Goal: Complete application form

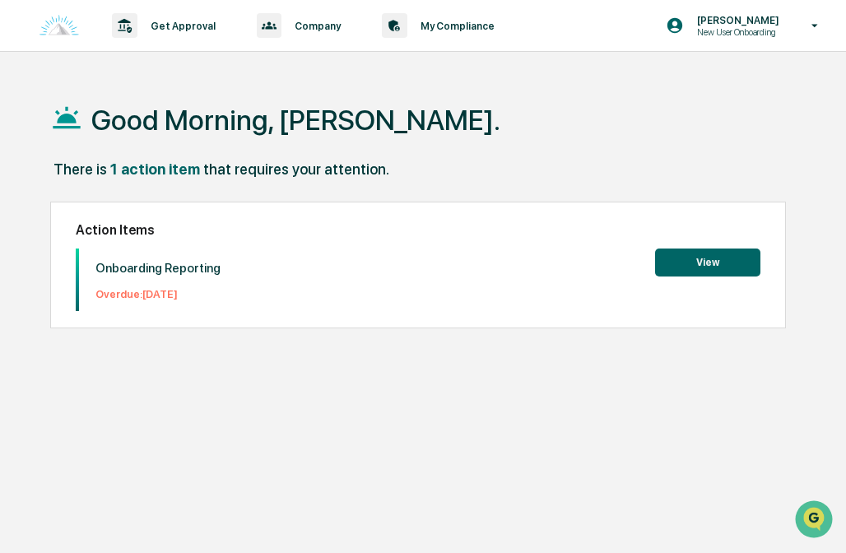
click at [694, 259] on button "View" at bounding box center [707, 263] width 105 height 28
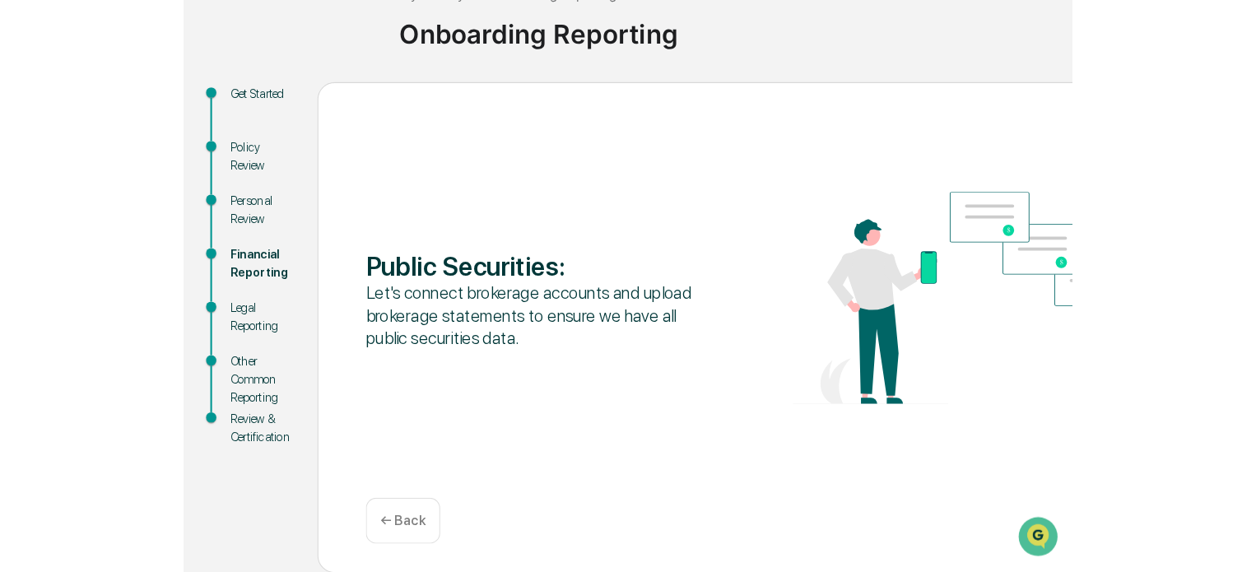
scroll to position [90, 0]
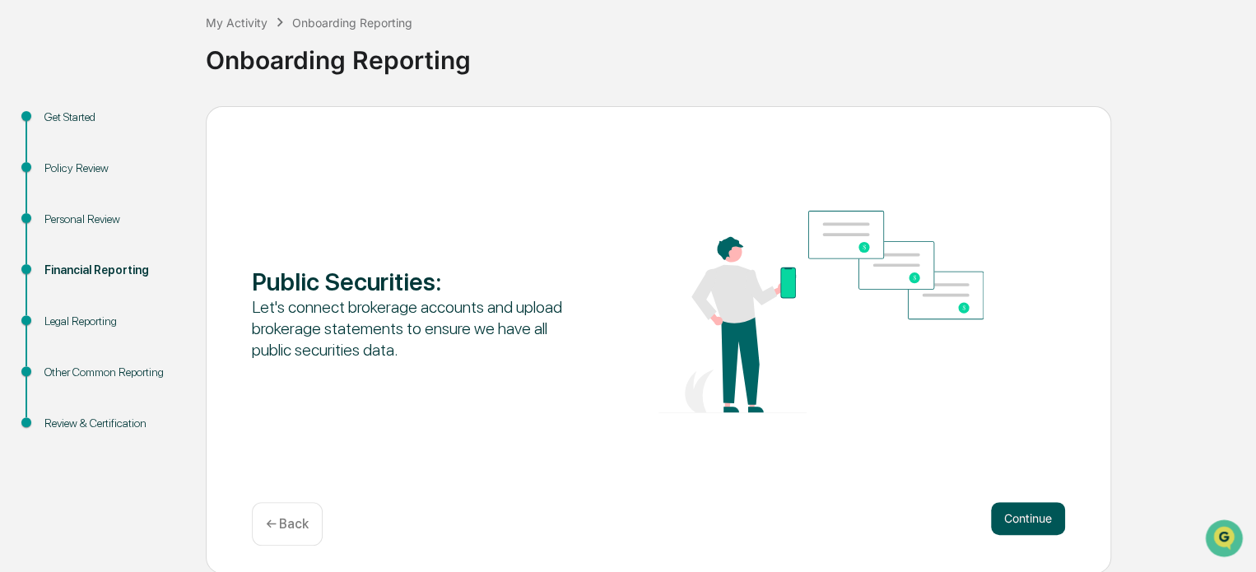
click at [845, 533] on button "Continue" at bounding box center [1028, 518] width 74 height 33
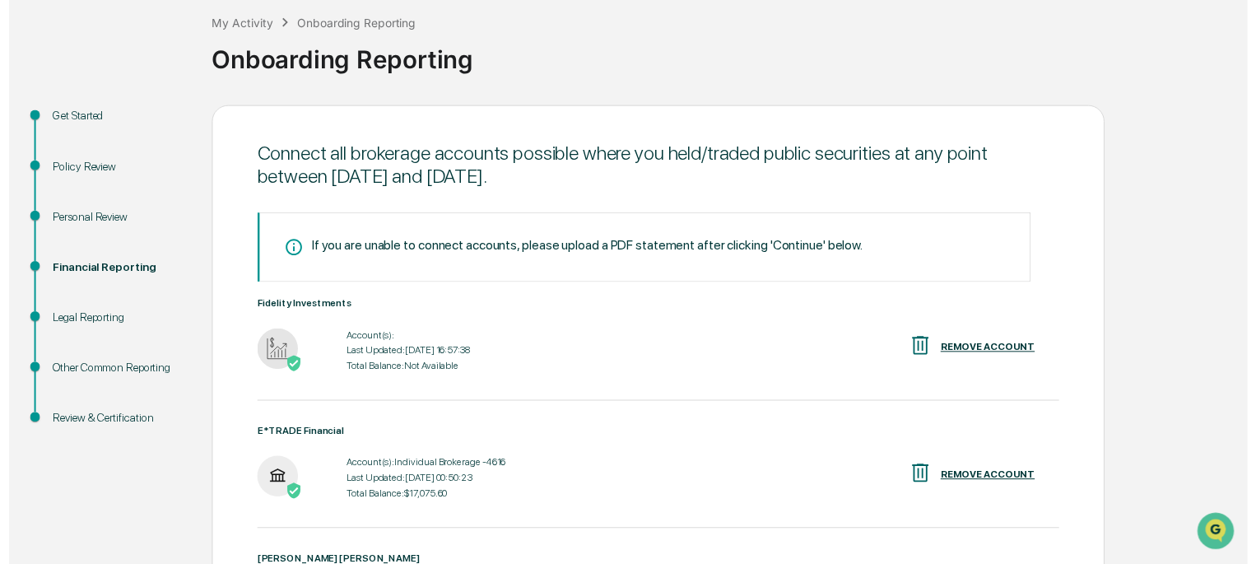
scroll to position [323, 0]
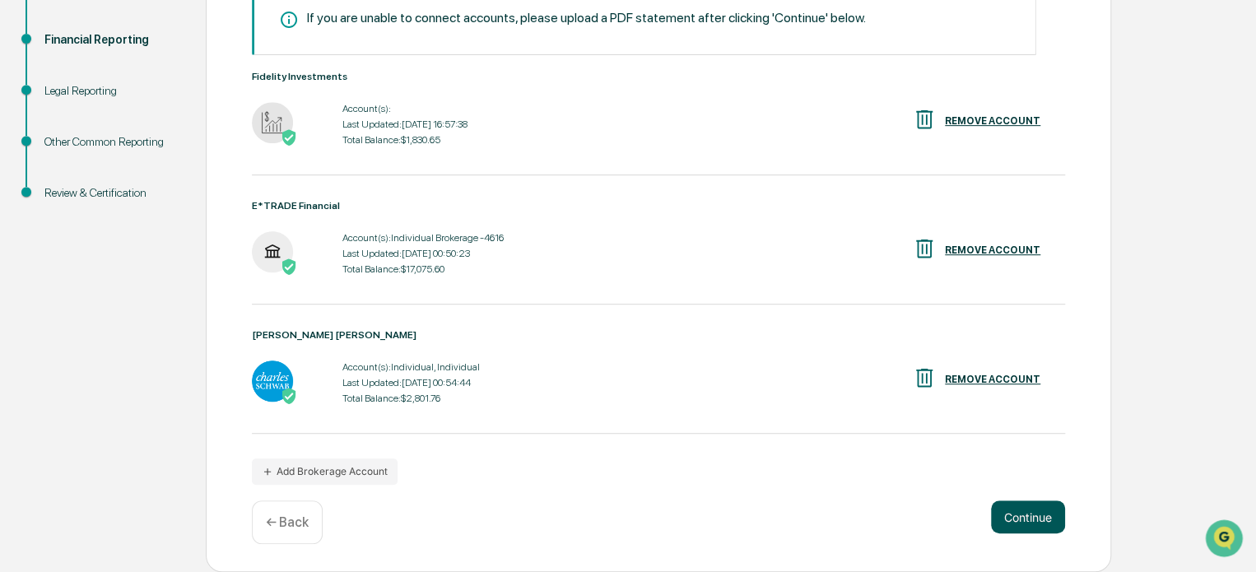
click at [845, 517] on button "Continue" at bounding box center [1028, 516] width 74 height 33
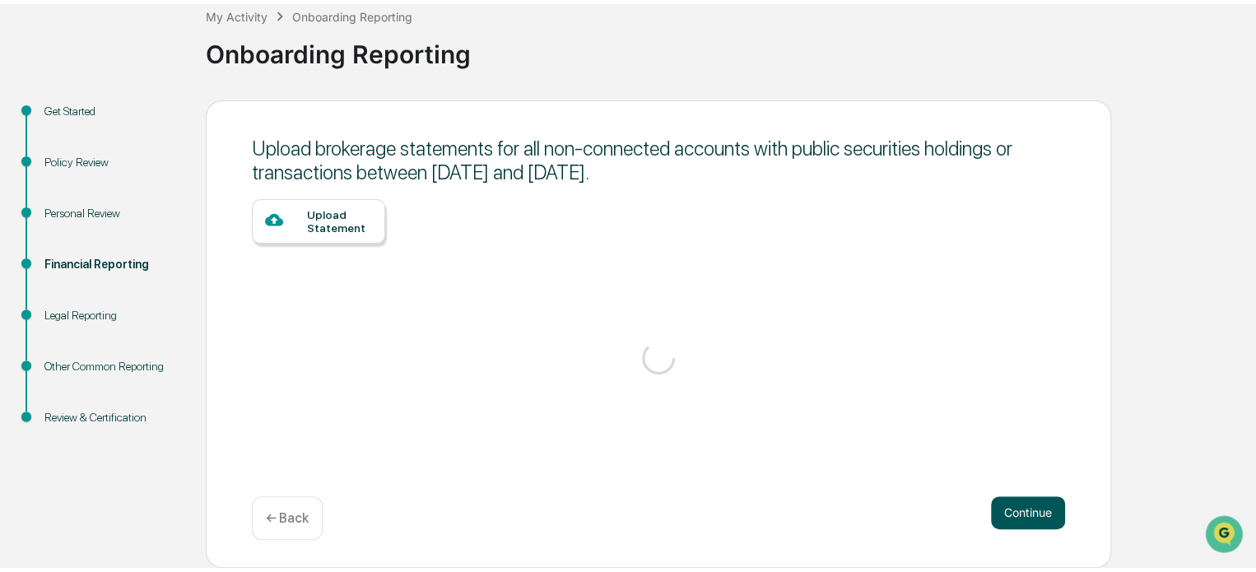
scroll to position [90, 0]
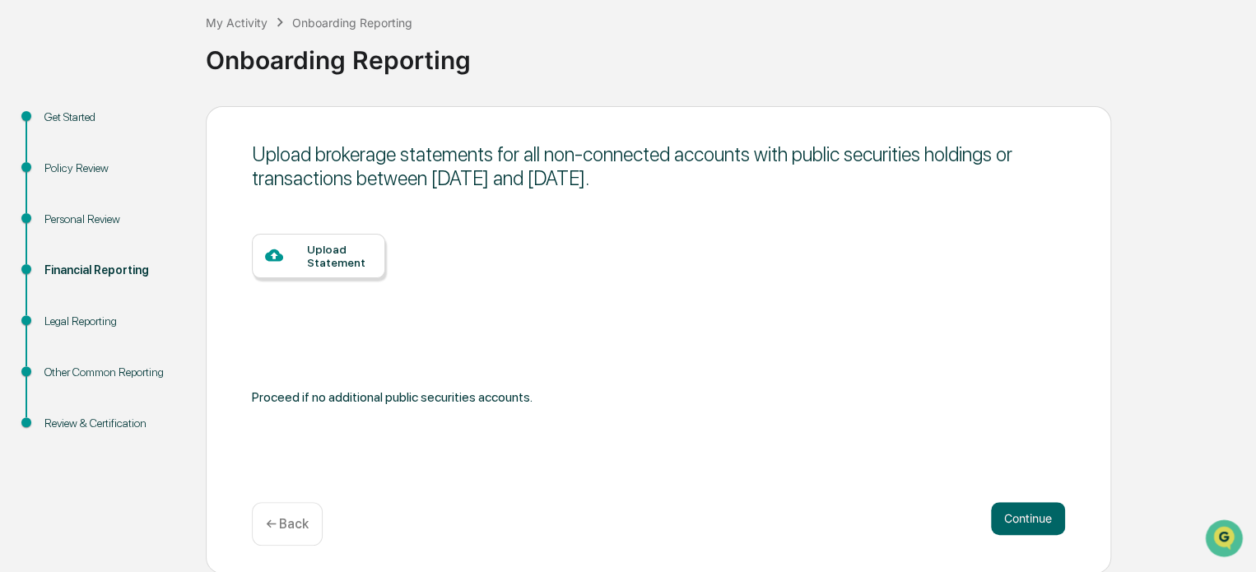
click at [353, 249] on div "Upload Statement" at bounding box center [339, 256] width 65 height 26
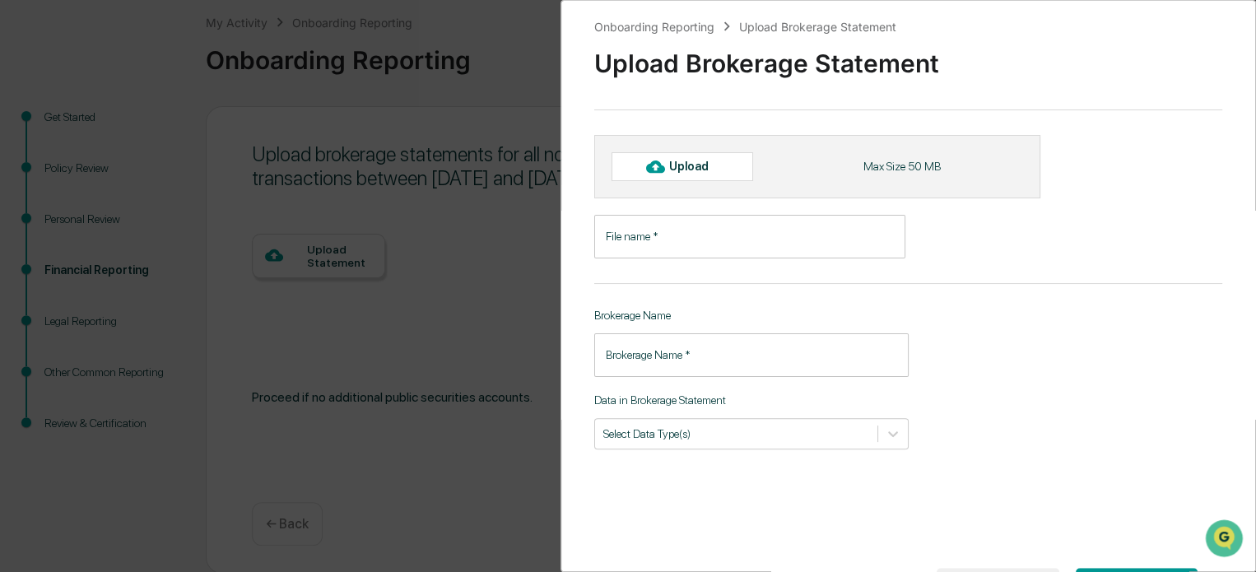
click at [691, 165] on div "Upload" at bounding box center [695, 166] width 53 height 13
type input "**********"
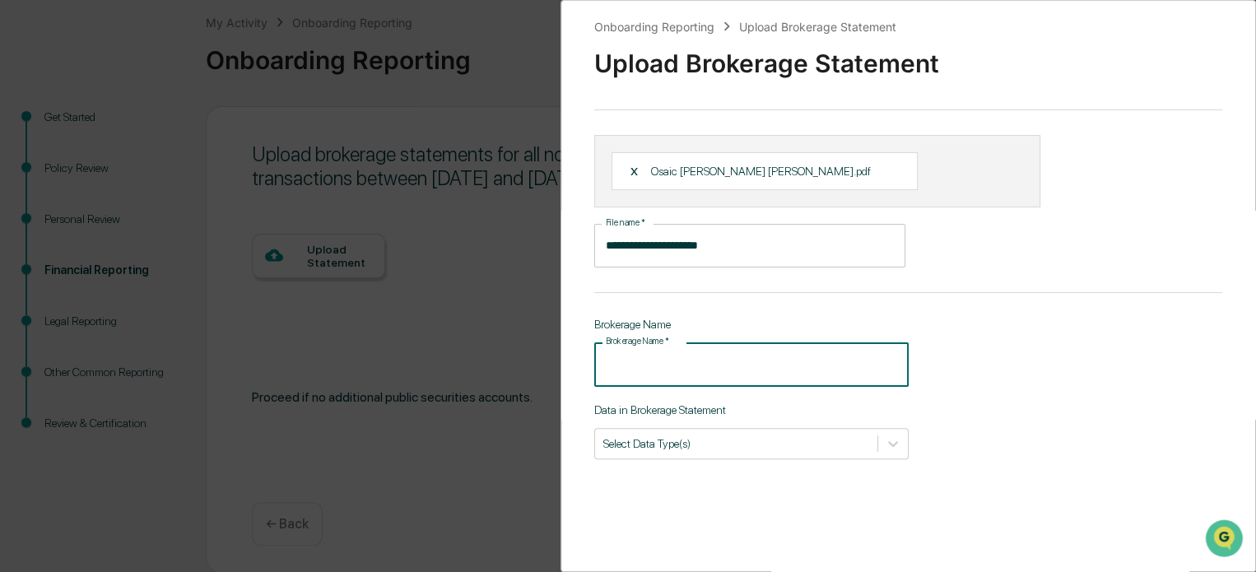
click at [724, 368] on input "Brokerage Name   *" at bounding box center [751, 364] width 314 height 44
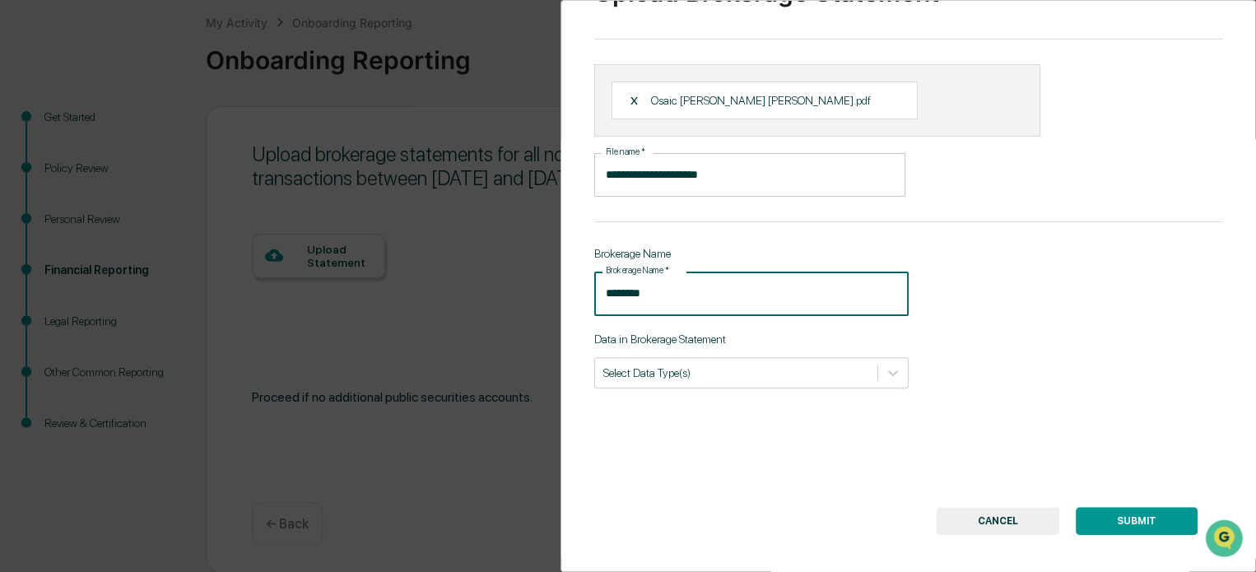
scroll to position [79, 0]
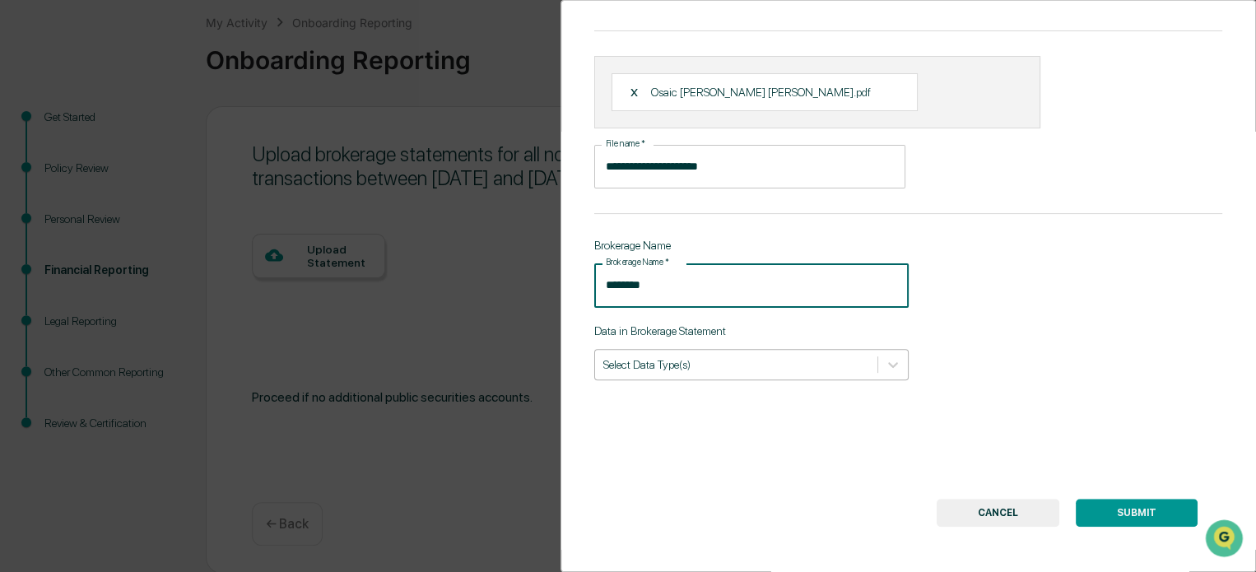
type input "********"
click at [825, 374] on div "Select Data Type(s)" at bounding box center [736, 364] width 282 height 22
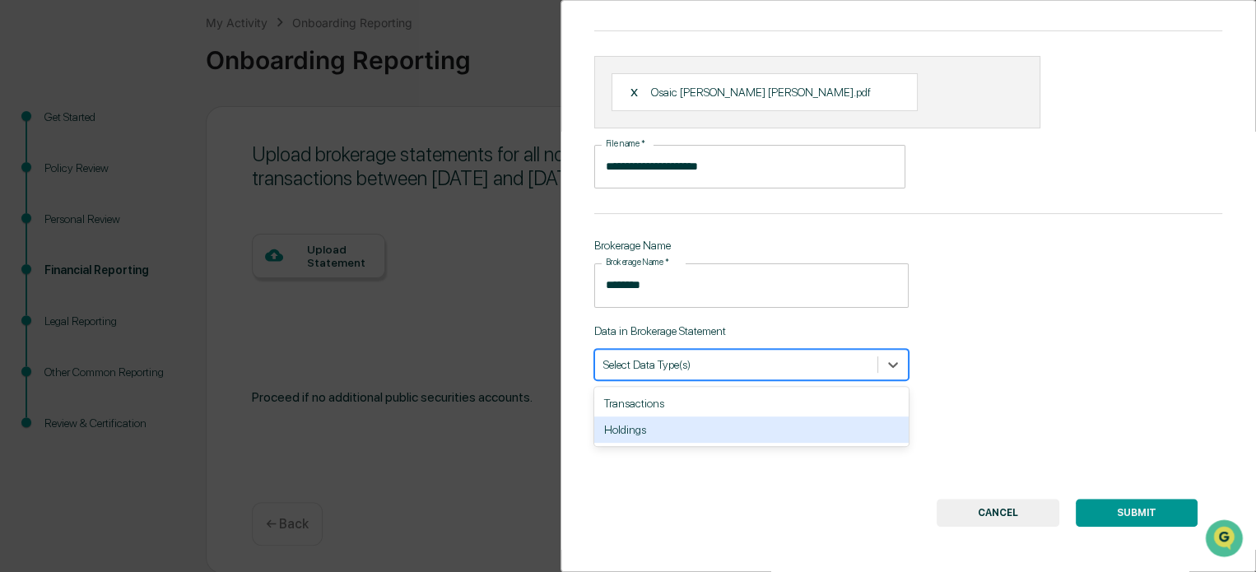
click at [742, 426] on div "Holdings" at bounding box center [751, 429] width 314 height 26
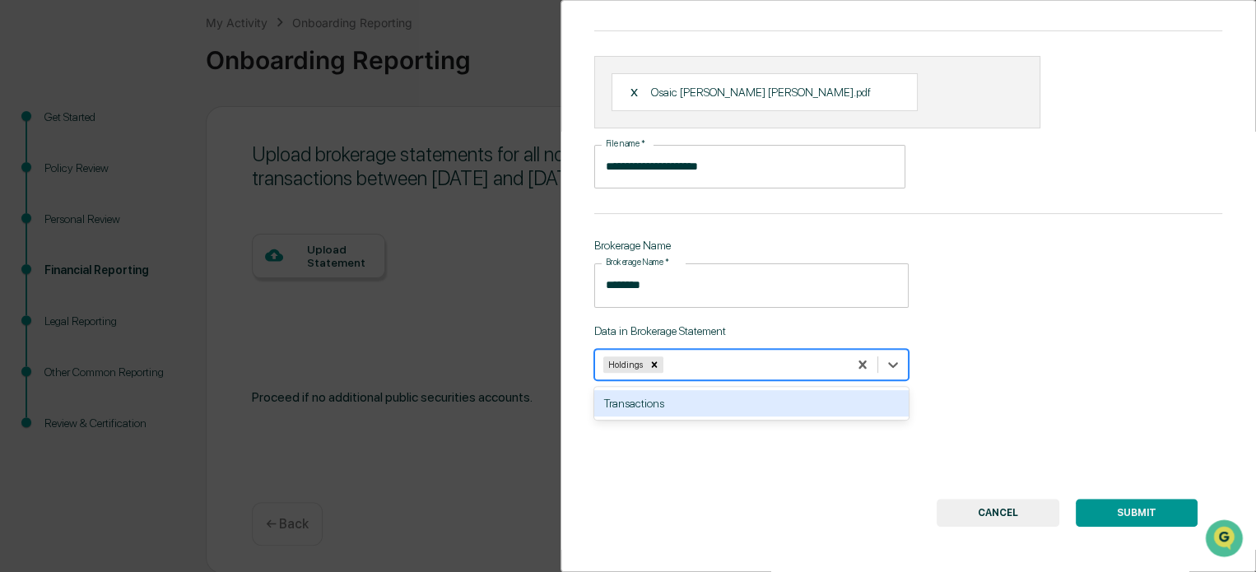
click at [845, 512] on button "SUBMIT" at bounding box center [1137, 513] width 122 height 28
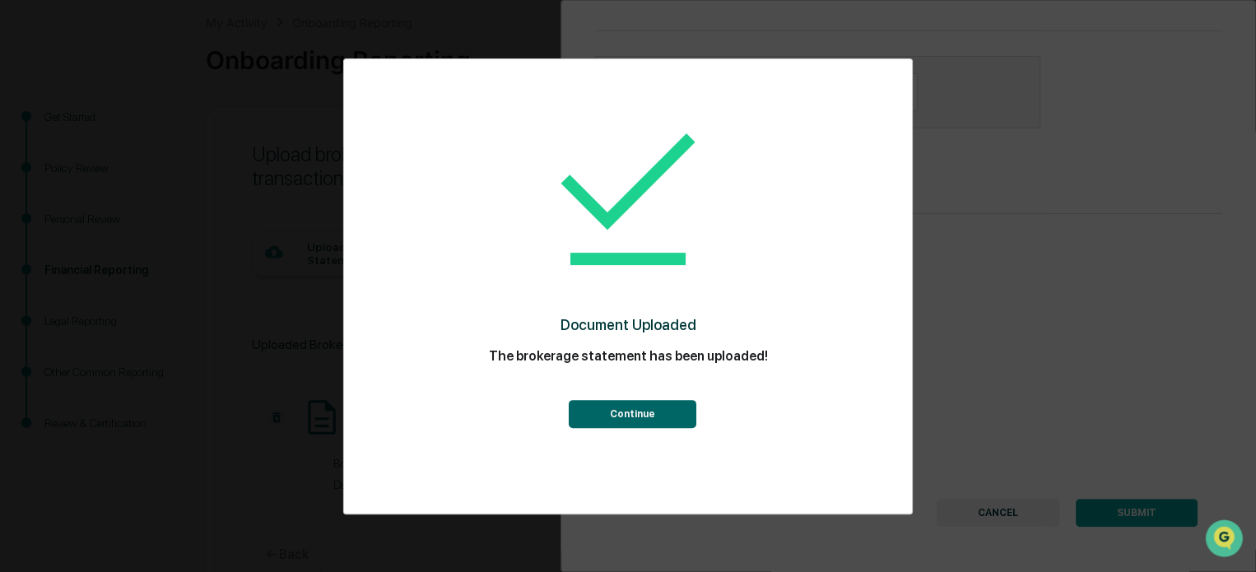
click at [647, 416] on button "Continue" at bounding box center [632, 414] width 128 height 28
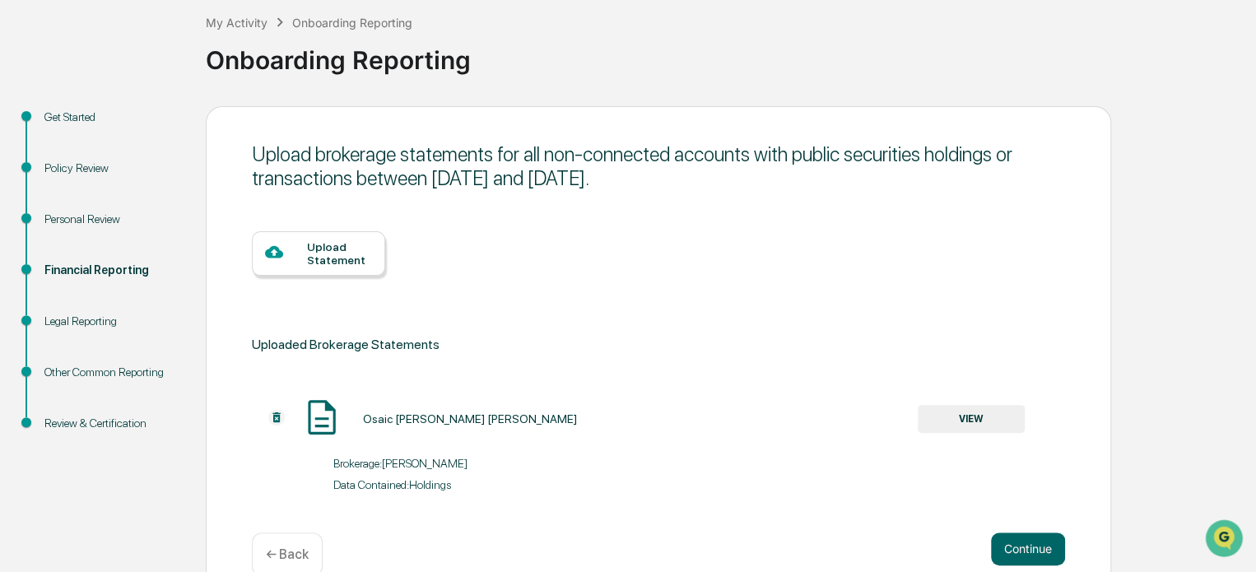
click at [324, 260] on div "Upload Statement" at bounding box center [339, 253] width 65 height 26
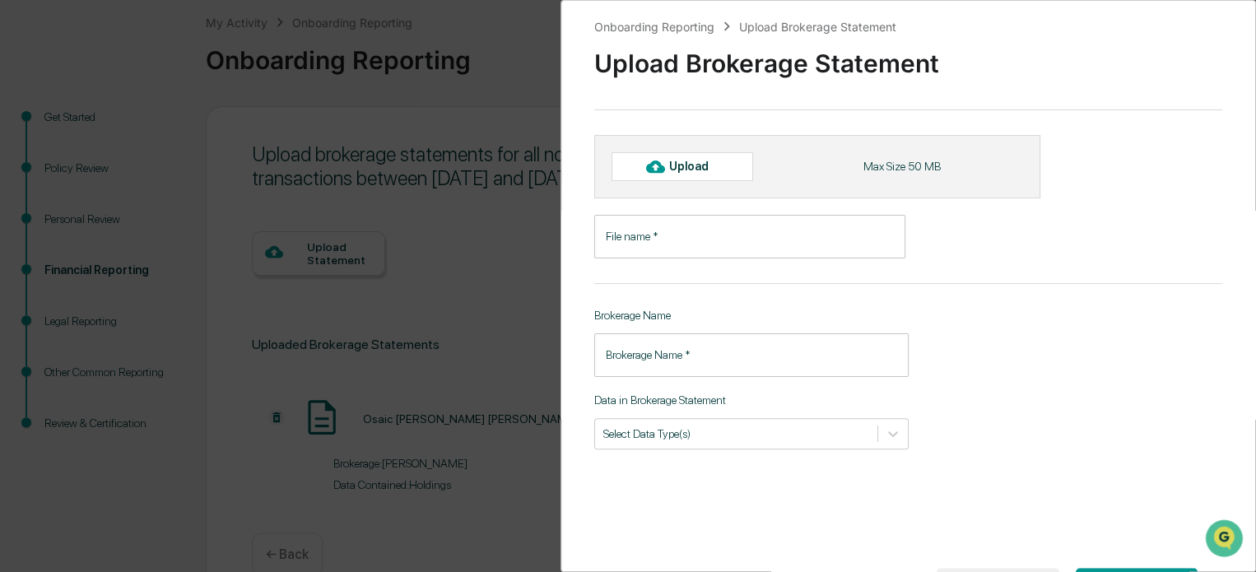
click at [686, 163] on div "Upload" at bounding box center [695, 166] width 53 height 13
type input "**********"
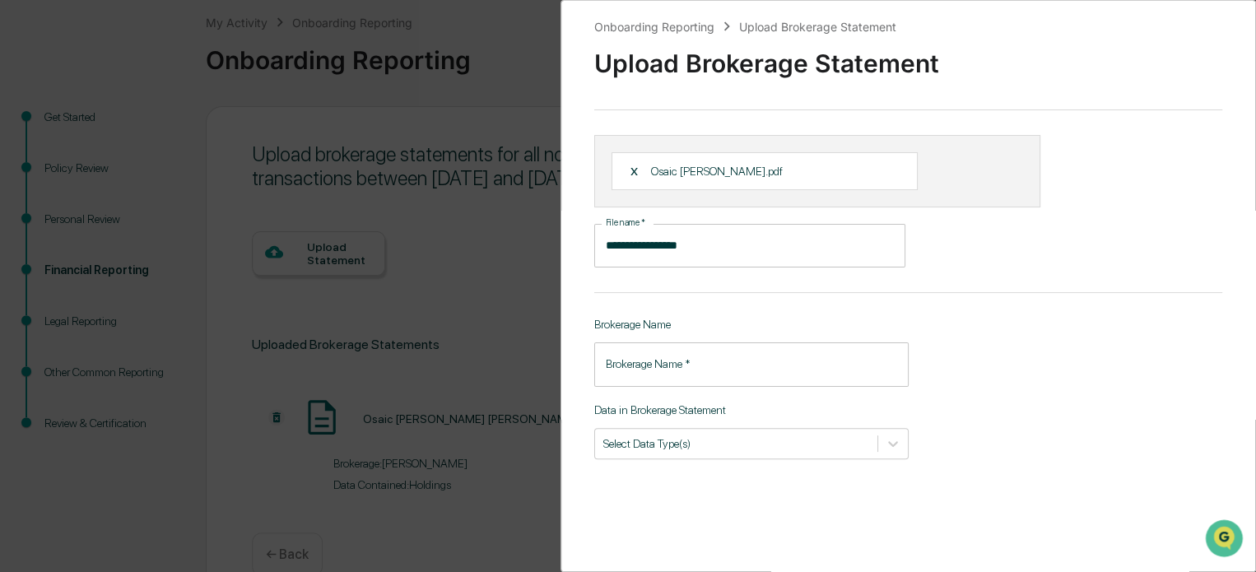
click at [684, 358] on input "Brokerage Name   *" at bounding box center [751, 364] width 314 height 44
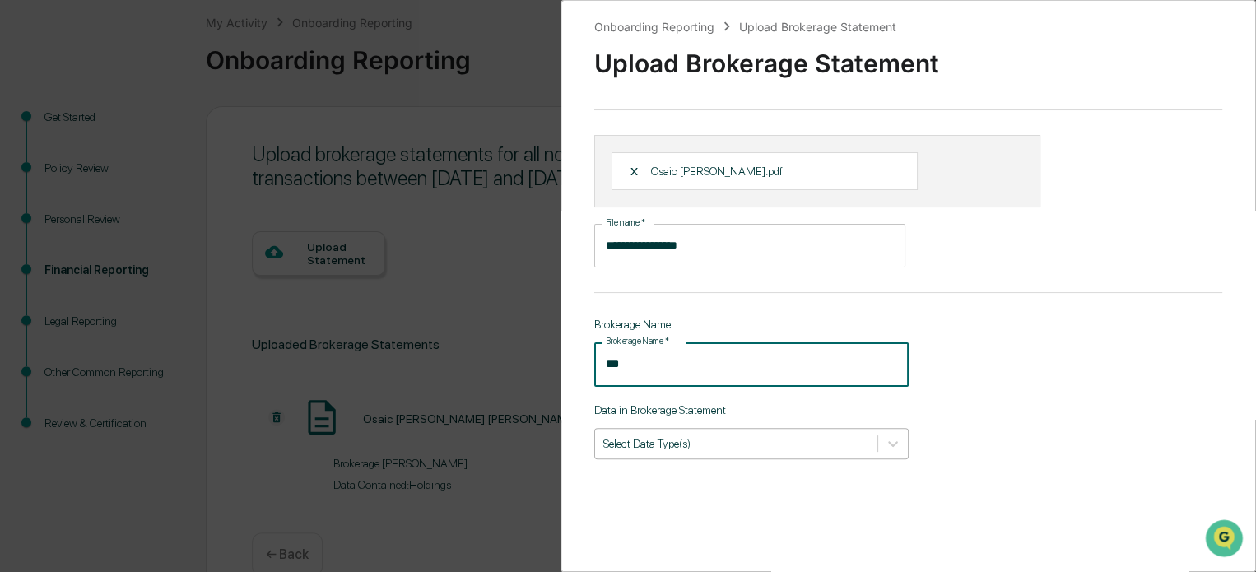
type input "***"
click at [702, 444] on div at bounding box center [736, 443] width 266 height 16
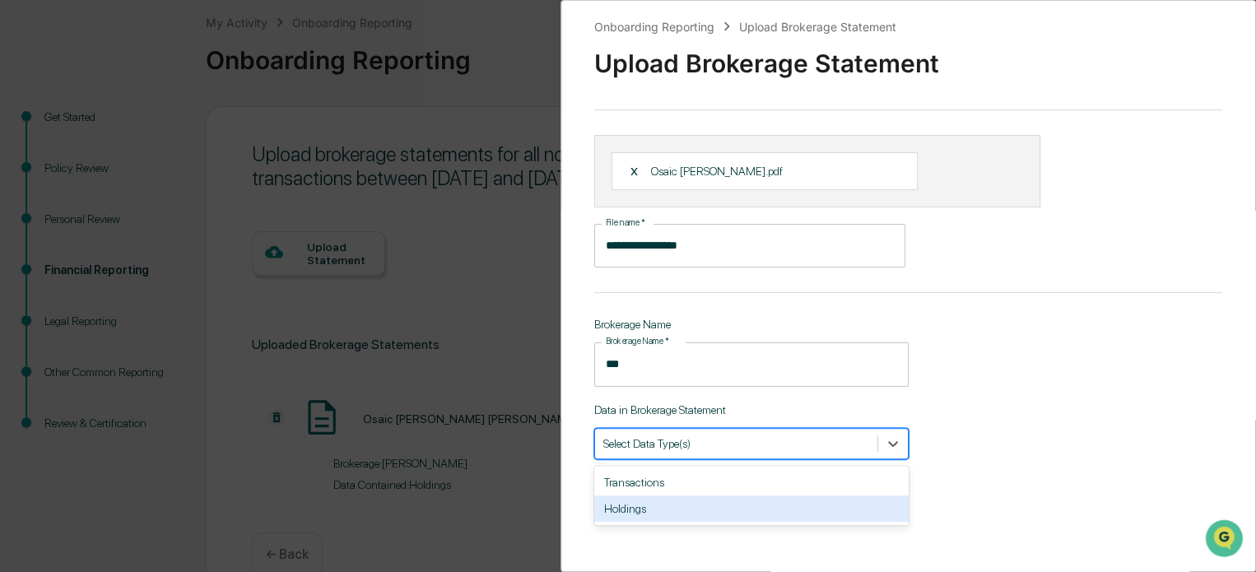
click at [683, 506] on div "Holdings" at bounding box center [751, 508] width 314 height 26
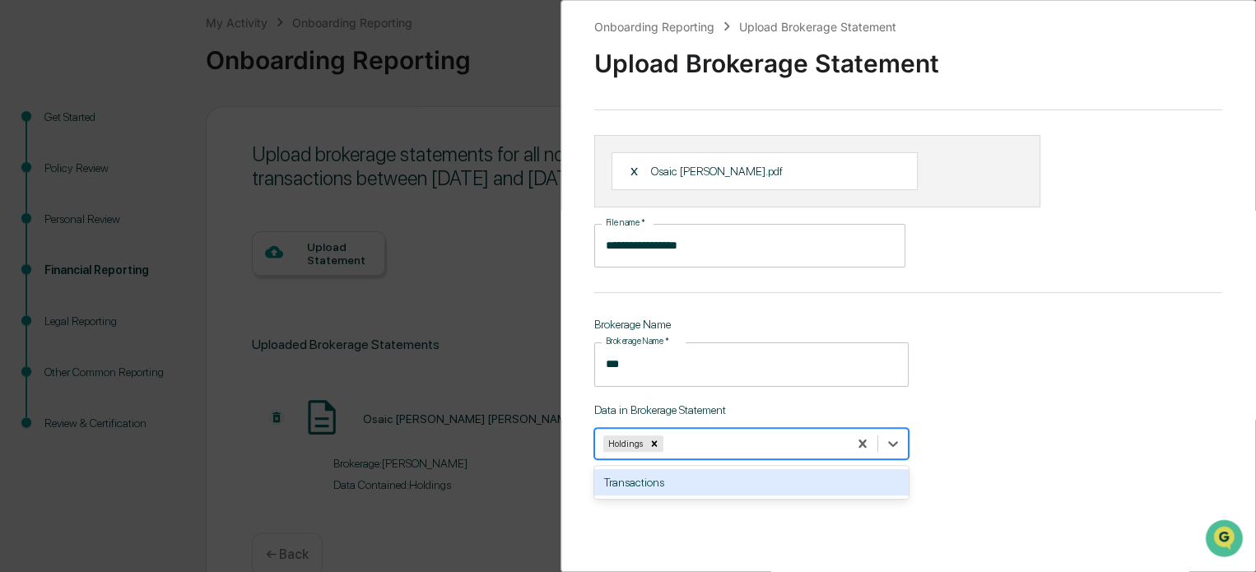
scroll to position [94, 0]
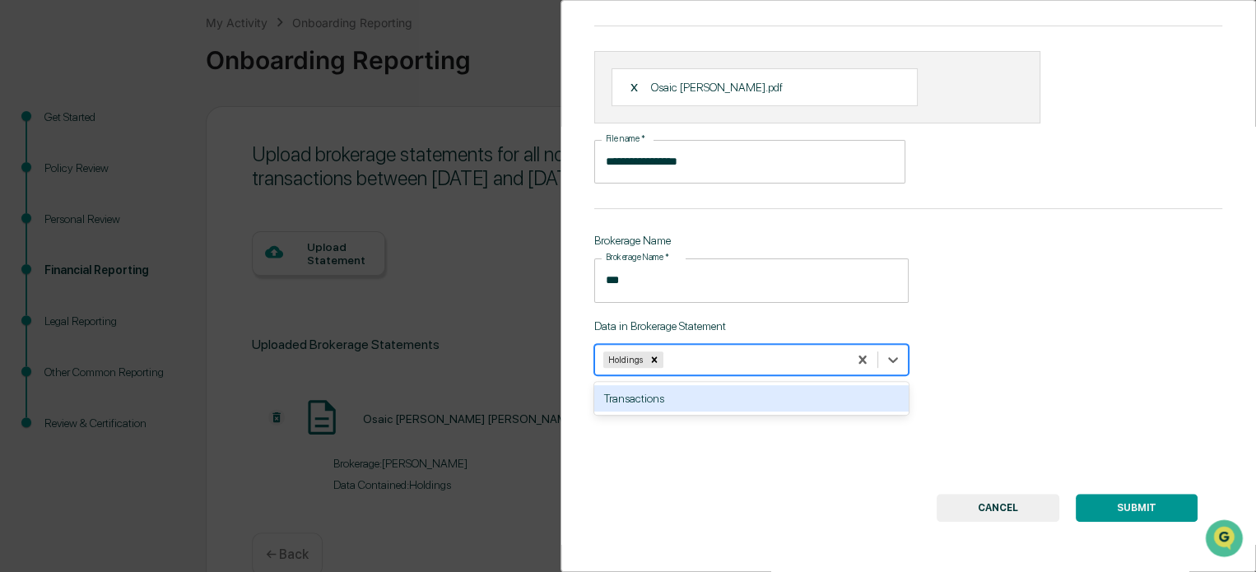
click at [772, 395] on div "Transactions" at bounding box center [751, 398] width 314 height 26
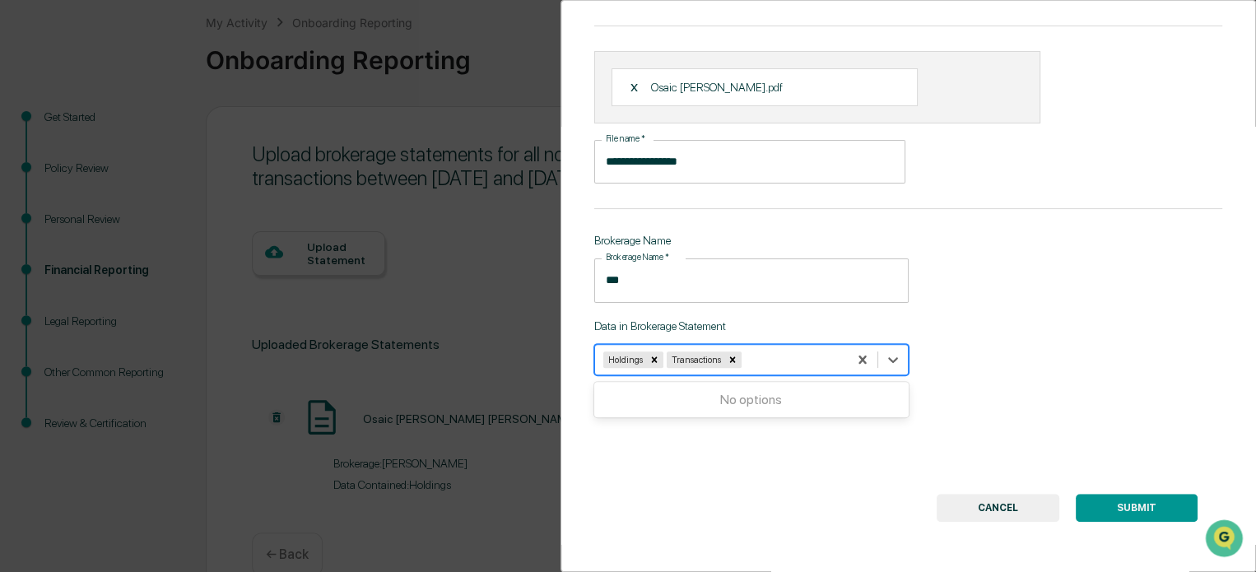
click at [845, 500] on button "SUBMIT" at bounding box center [1137, 508] width 122 height 28
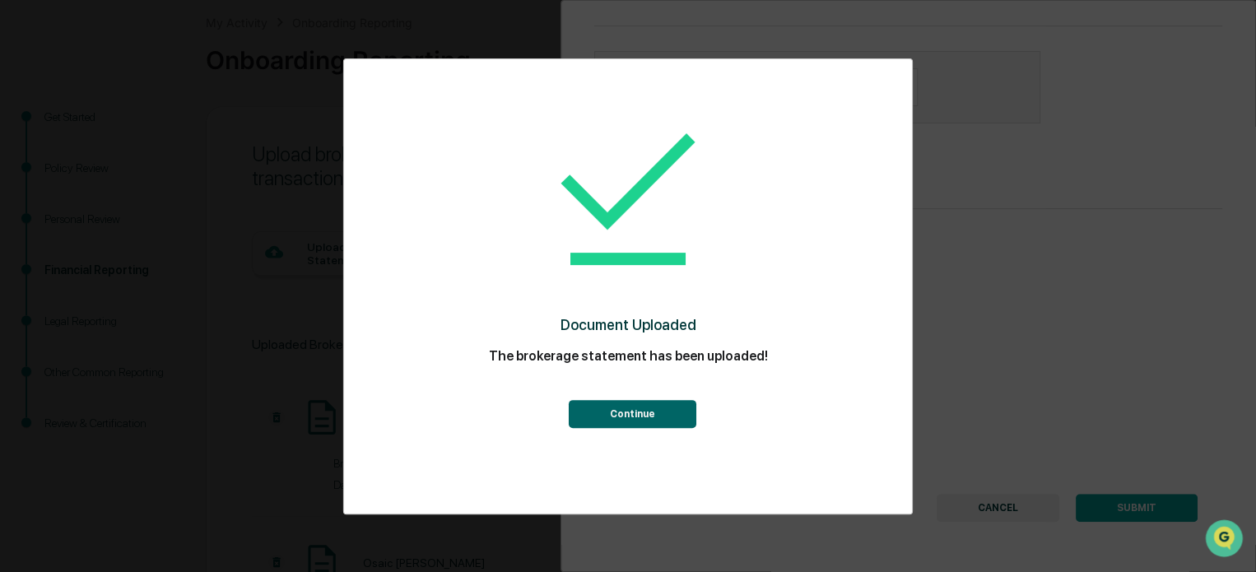
click at [637, 418] on button "Continue" at bounding box center [632, 414] width 128 height 28
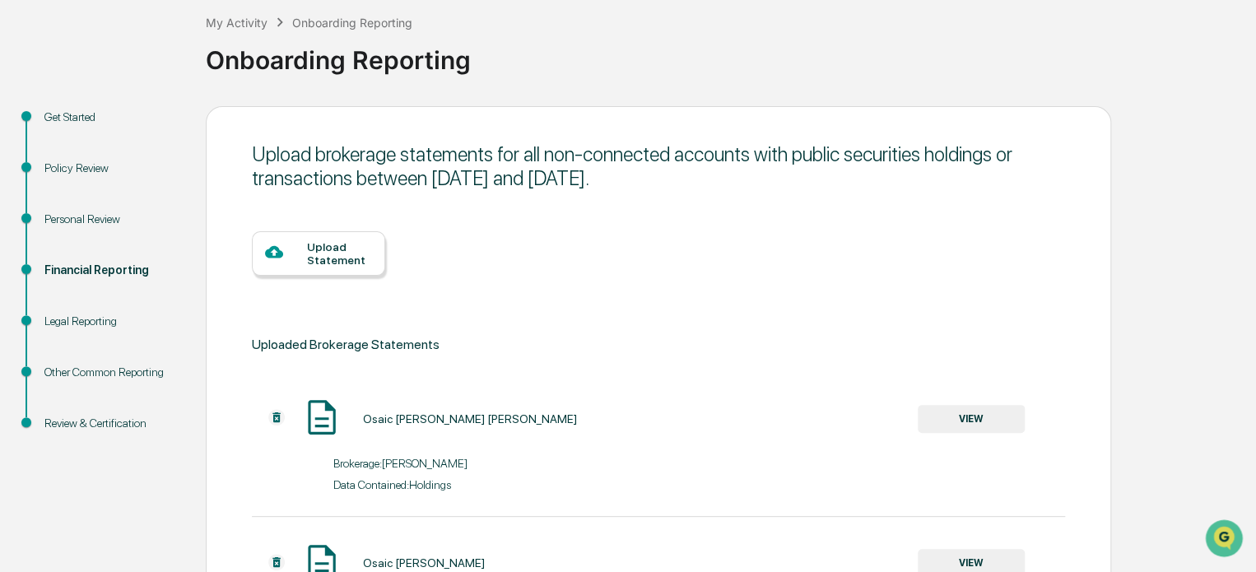
scroll to position [269, 0]
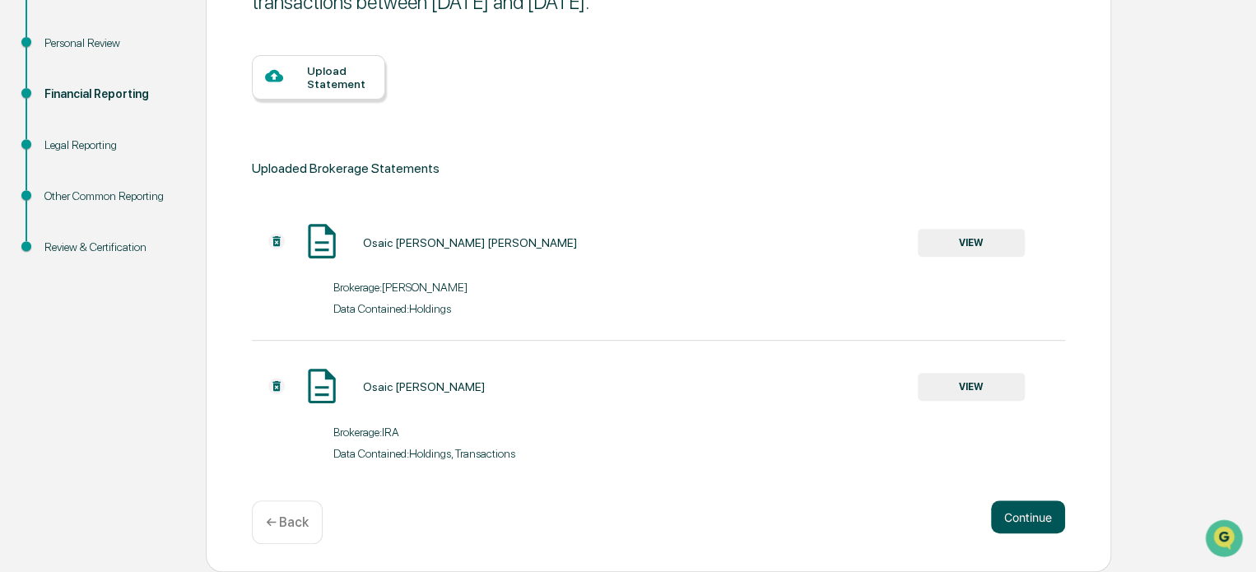
click at [845, 515] on button "Continue" at bounding box center [1028, 516] width 74 height 33
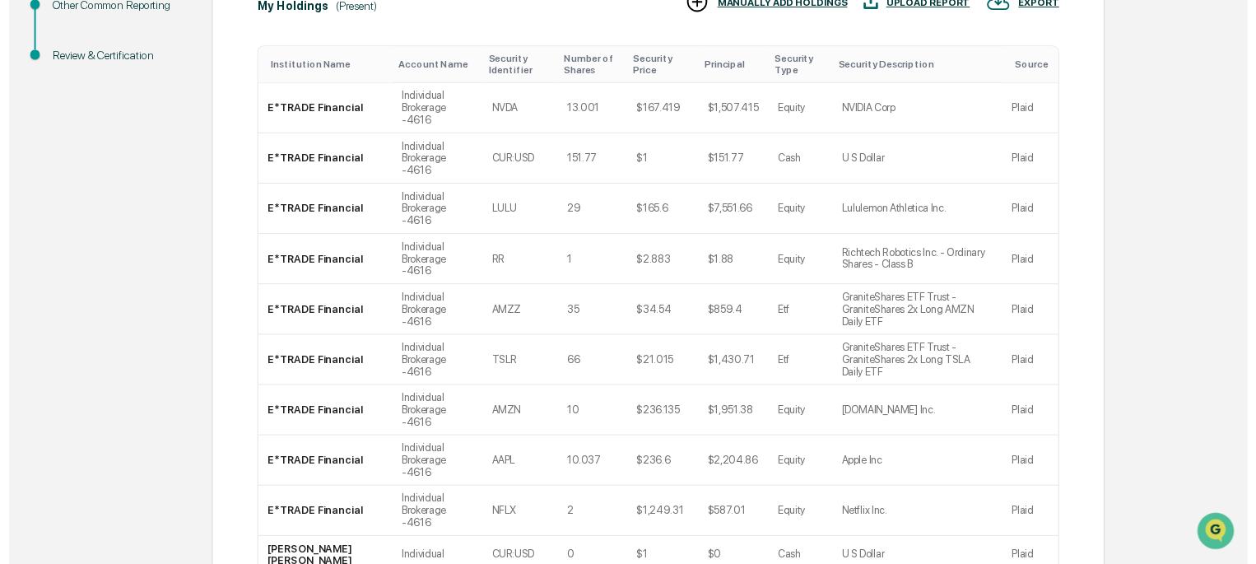
scroll to position [501, 0]
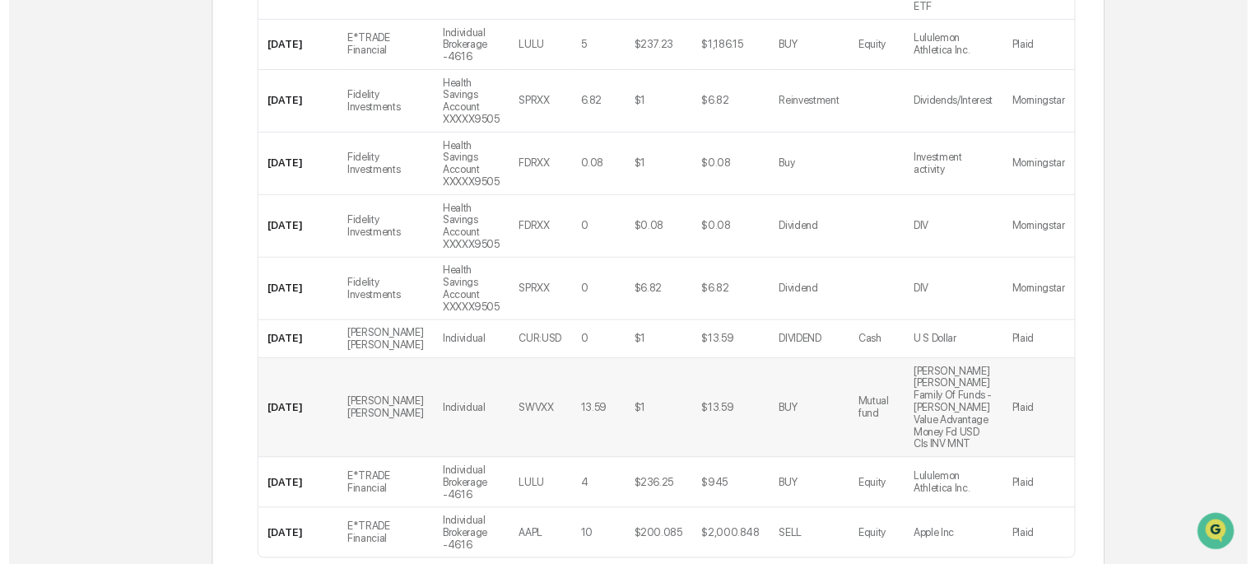
scroll to position [676, 0]
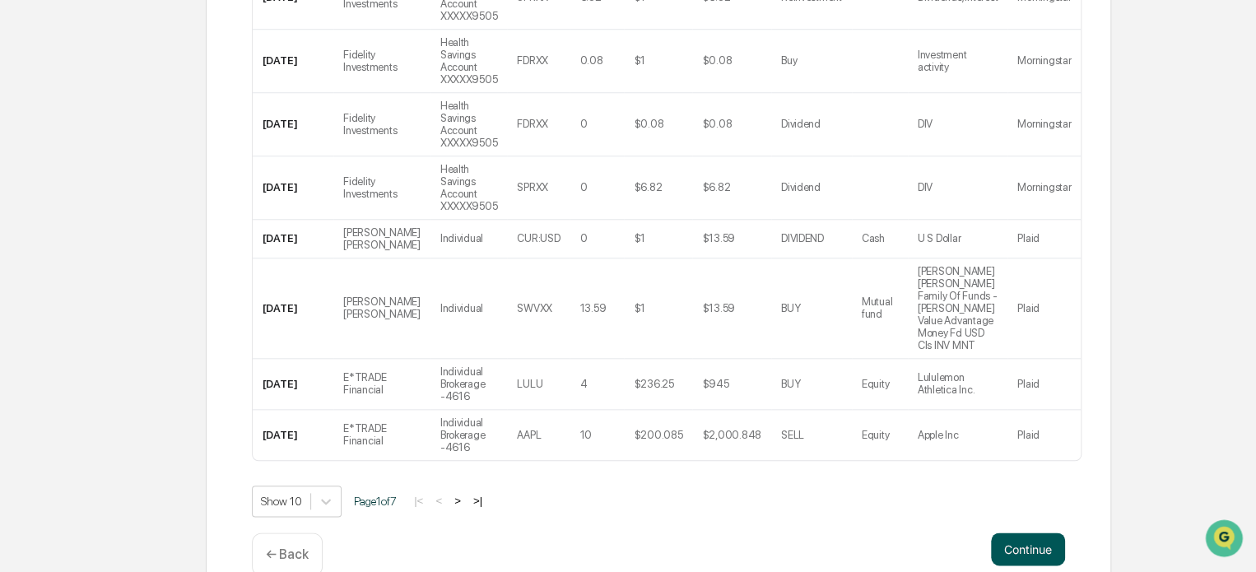
click at [845, 533] on button "Continue" at bounding box center [1028, 549] width 74 height 33
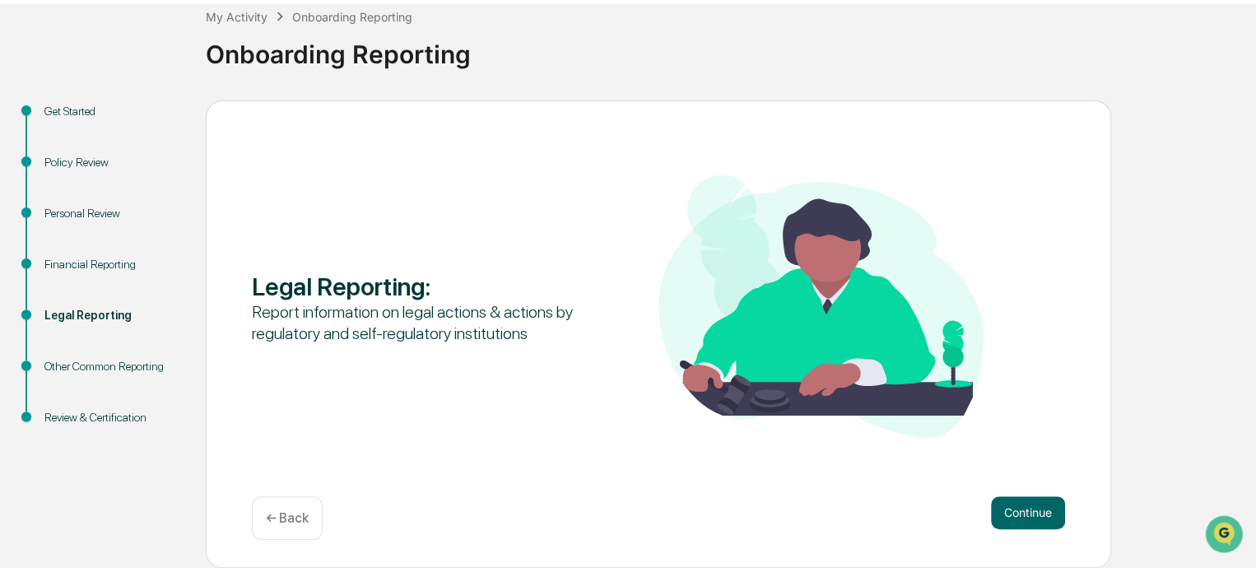
scroll to position [90, 0]
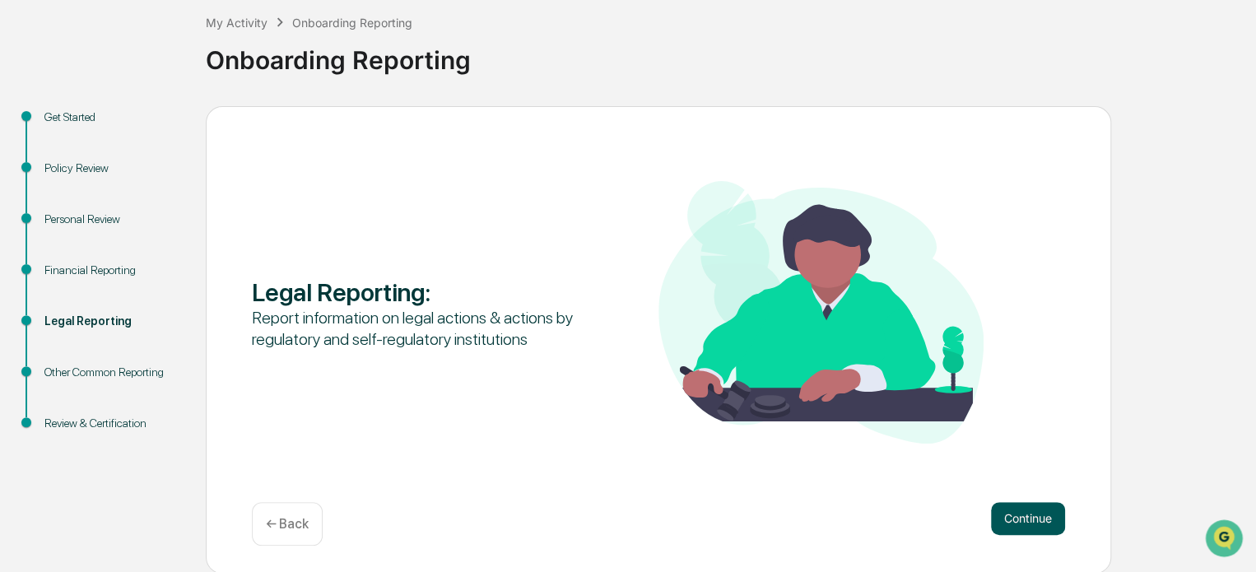
click at [845, 507] on button "Continue" at bounding box center [1028, 518] width 74 height 33
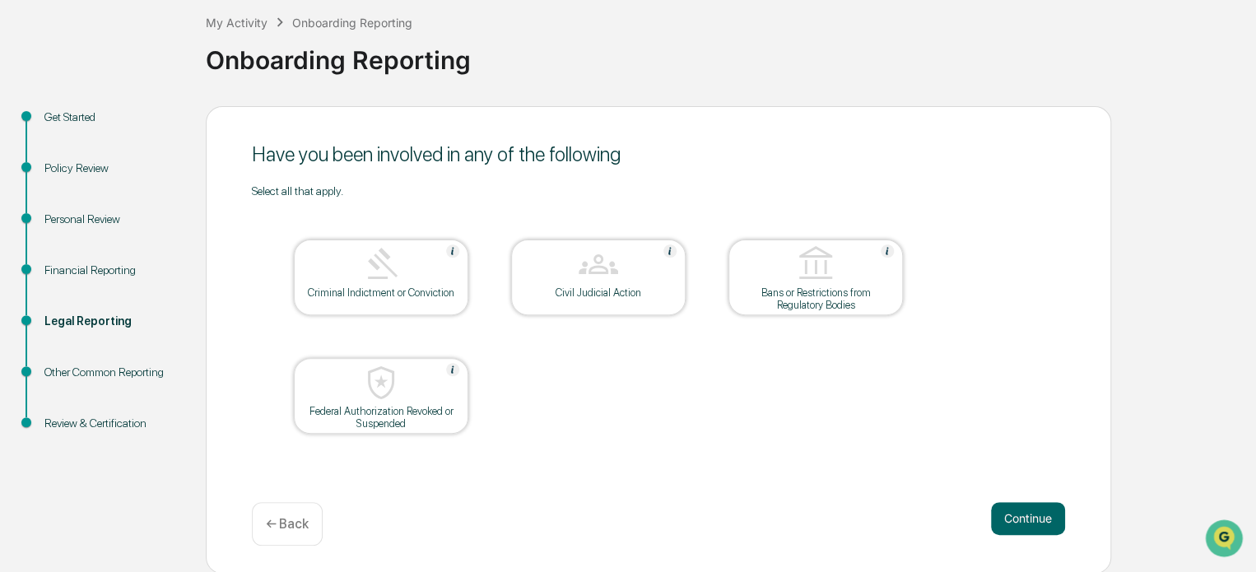
drag, startPoint x: 1021, startPoint y: 519, endPoint x: 1064, endPoint y: 460, distance: 73.6
click at [845, 460] on div "Select all that apply. Criminal Indictment or Conviction Civil Judicial Action …" at bounding box center [658, 329] width 813 height 291
click at [845, 508] on button "Continue" at bounding box center [1028, 518] width 74 height 33
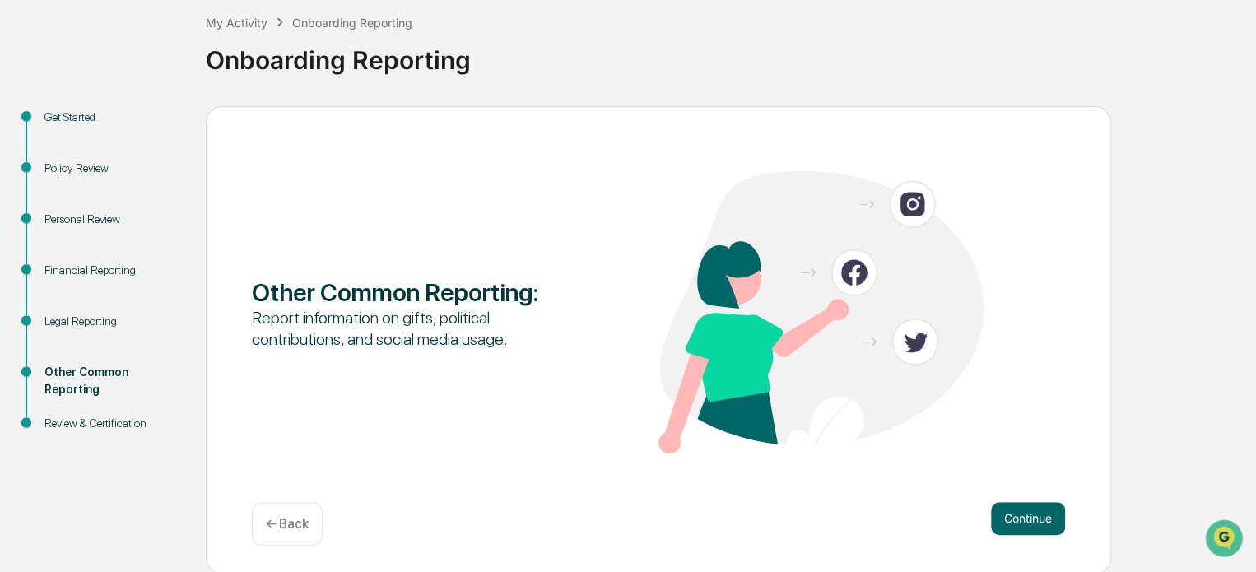
click at [845, 508] on button "Continue" at bounding box center [1028, 518] width 74 height 33
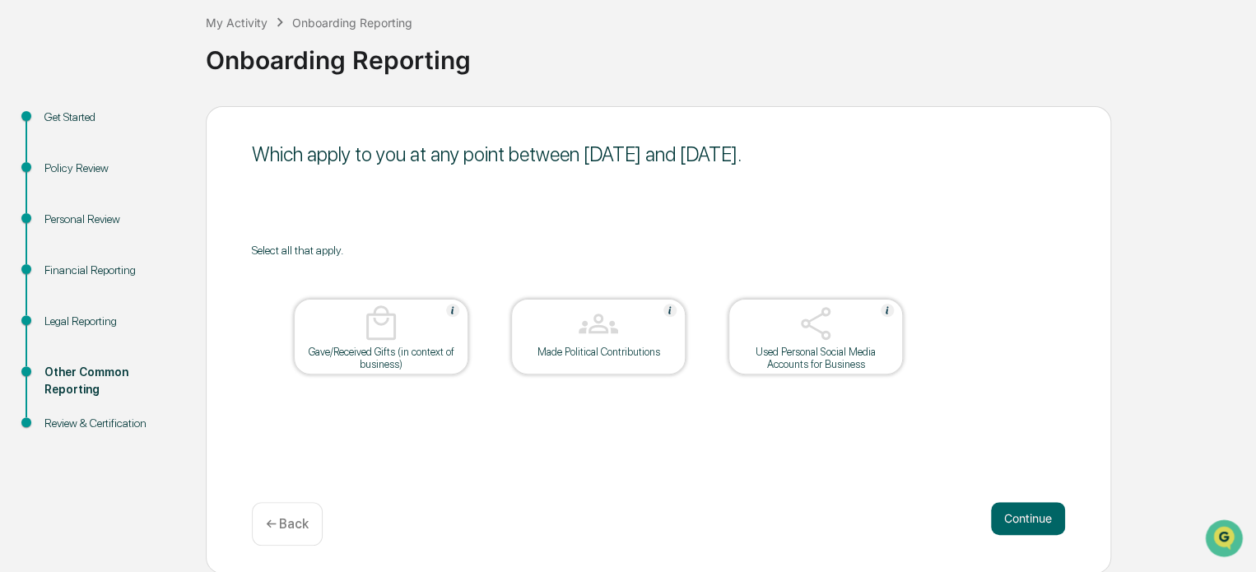
click at [845, 508] on button "Continue" at bounding box center [1028, 518] width 74 height 33
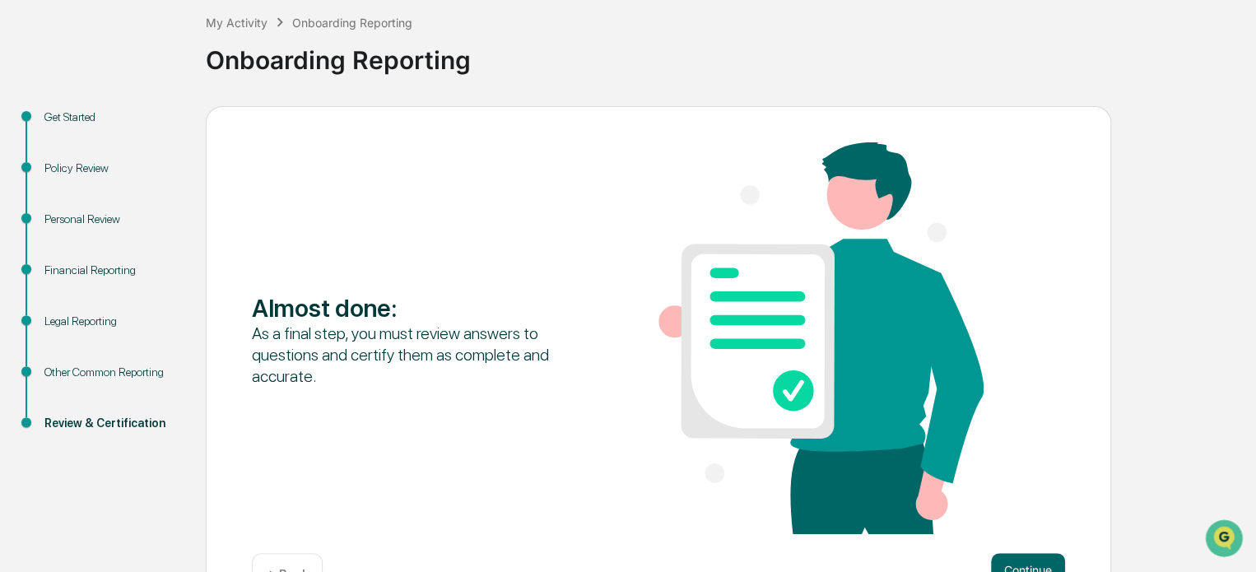
scroll to position [142, 0]
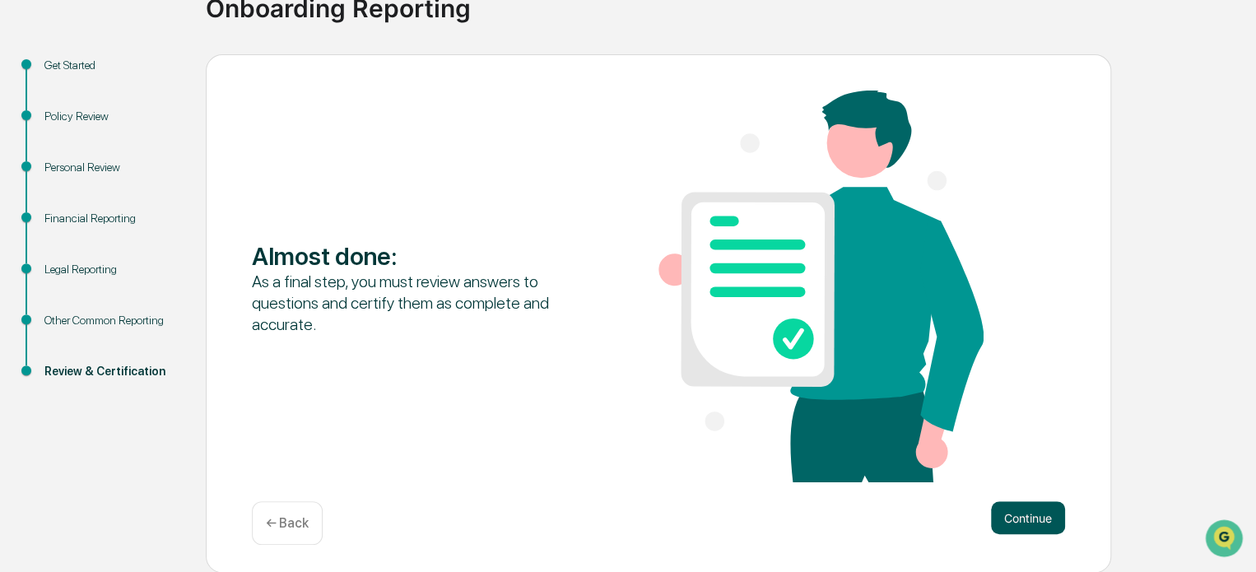
click at [845, 516] on button "Continue" at bounding box center [1028, 517] width 74 height 33
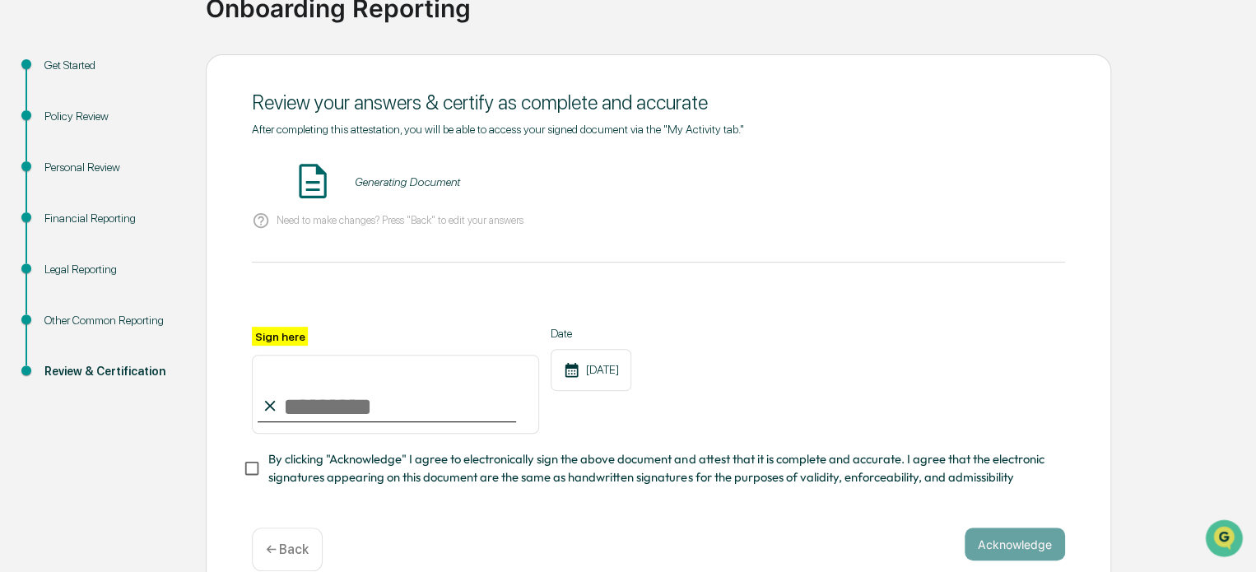
click at [491, 407] on input "Sign here" at bounding box center [395, 394] width 287 height 79
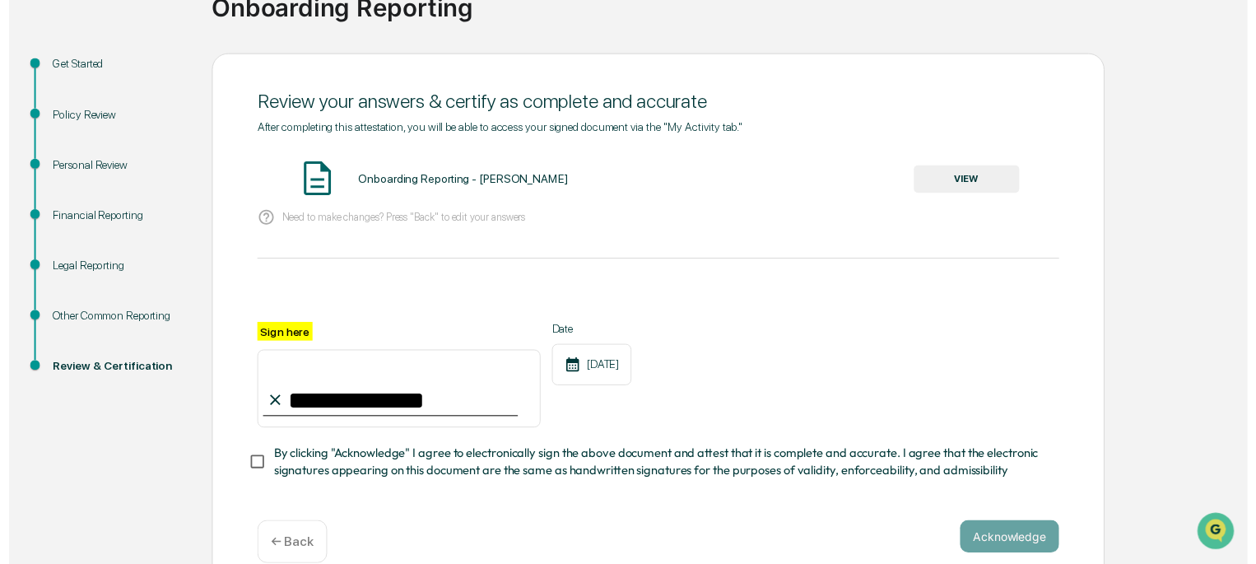
scroll to position [174, 0]
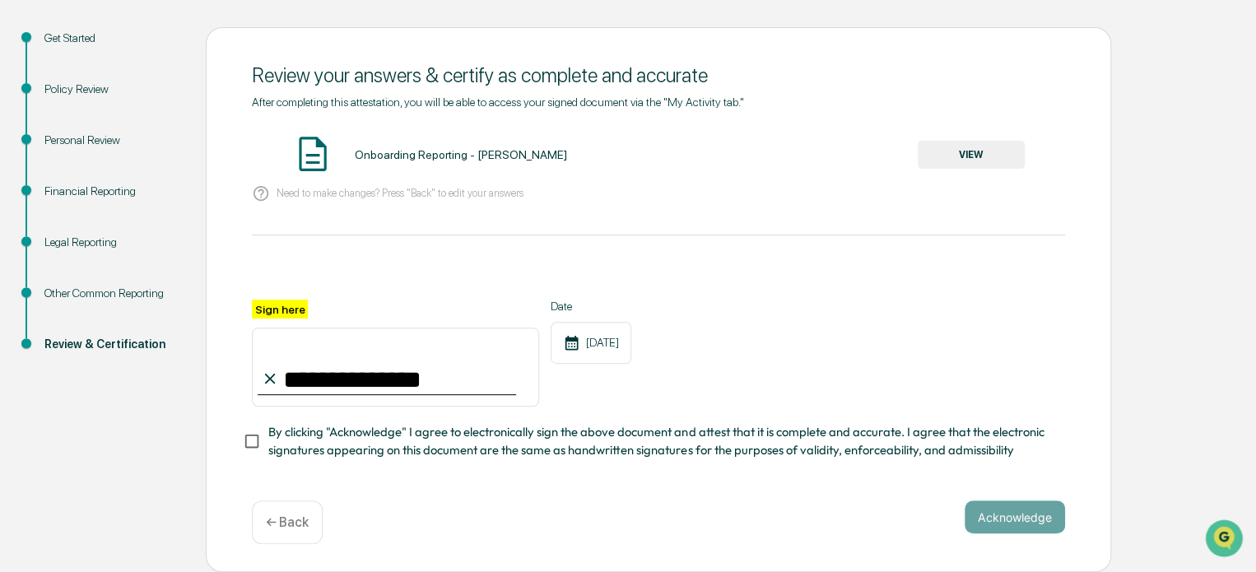
type input "**********"
click at [845, 518] on button "Acknowledge" at bounding box center [1015, 516] width 100 height 33
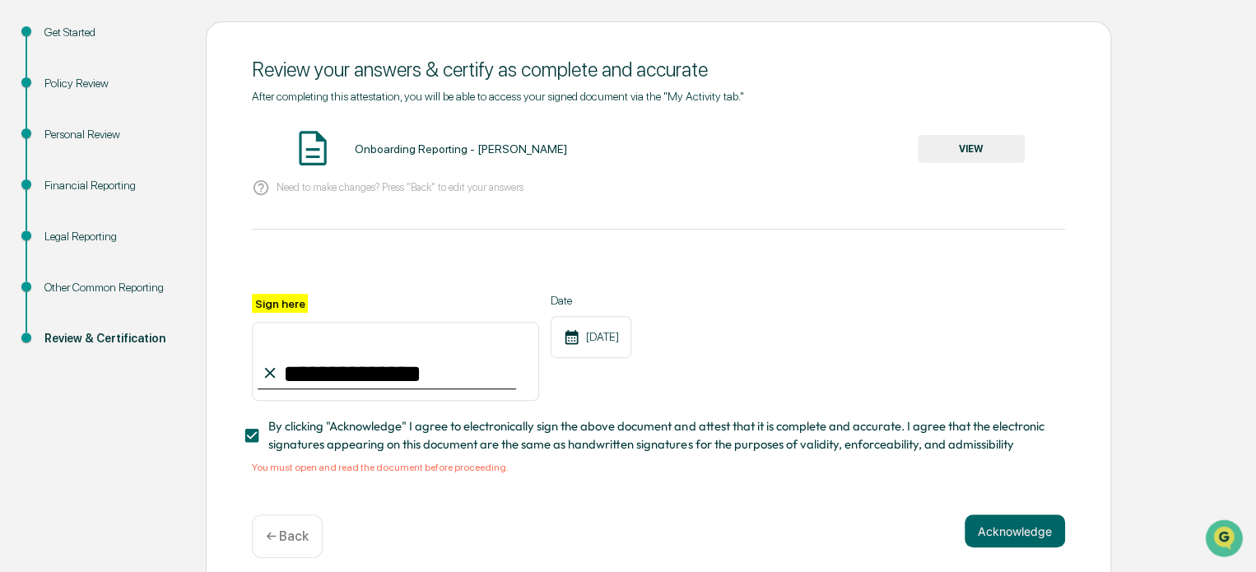
click at [845, 143] on button "VIEW" at bounding box center [971, 149] width 107 height 28
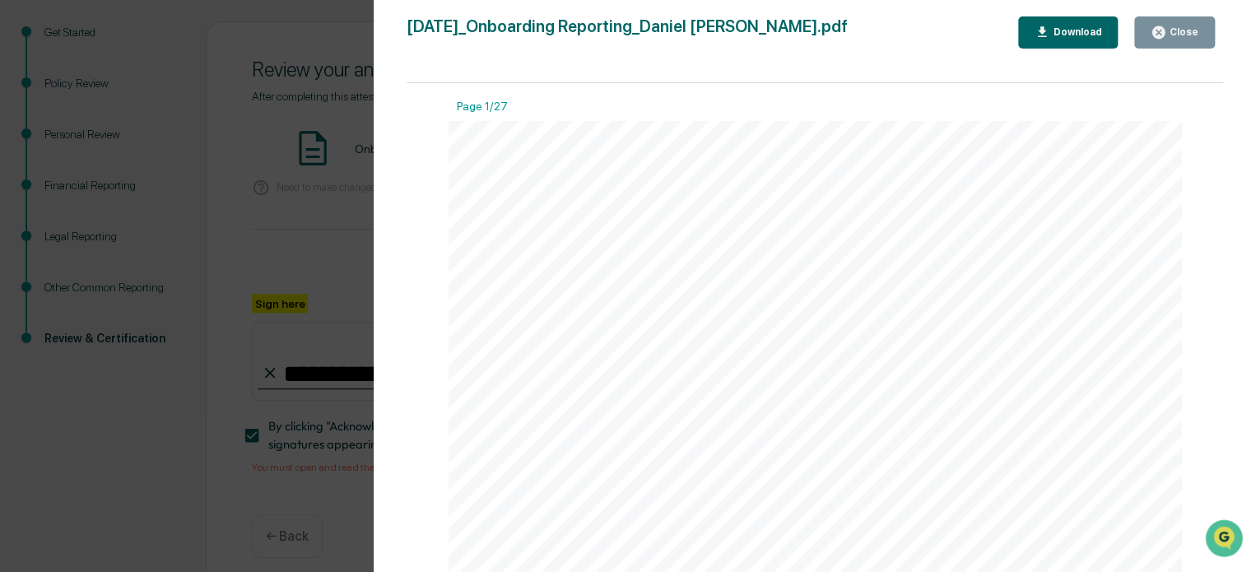
click at [845, 21] on button "Close" at bounding box center [1174, 32] width 81 height 32
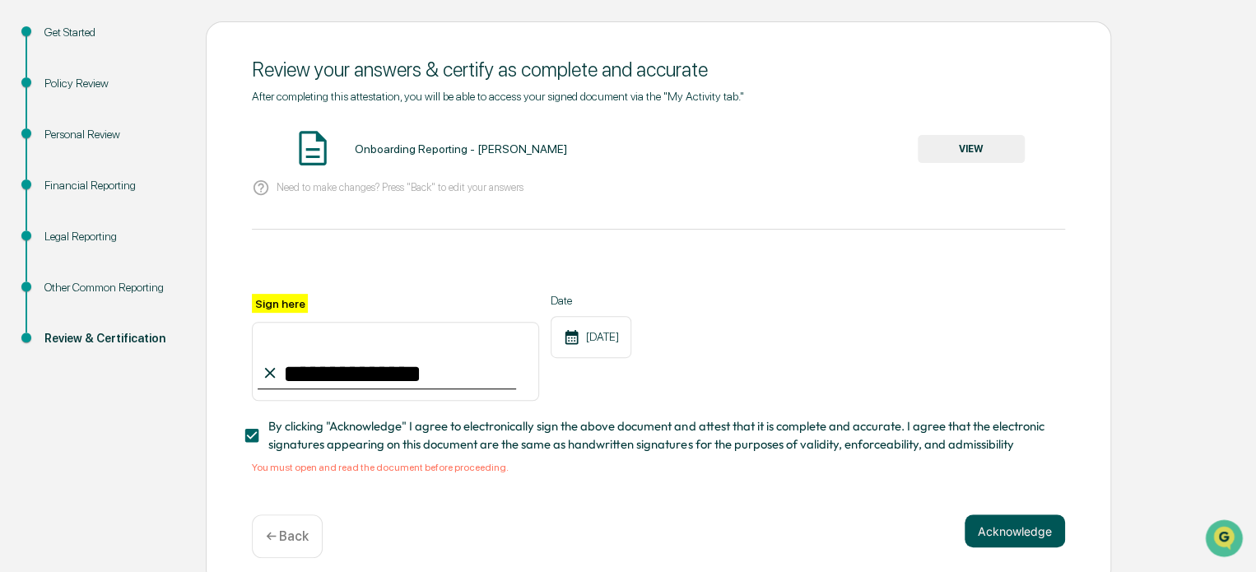
click at [845, 525] on button "Acknowledge" at bounding box center [1015, 530] width 100 height 33
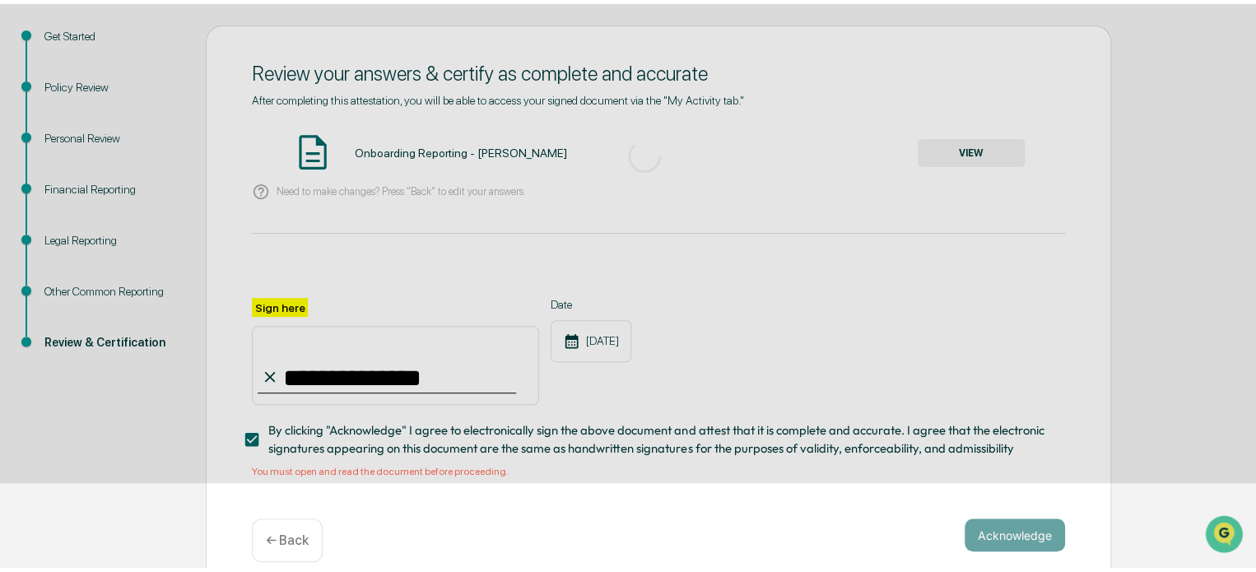
scroll to position [90, 0]
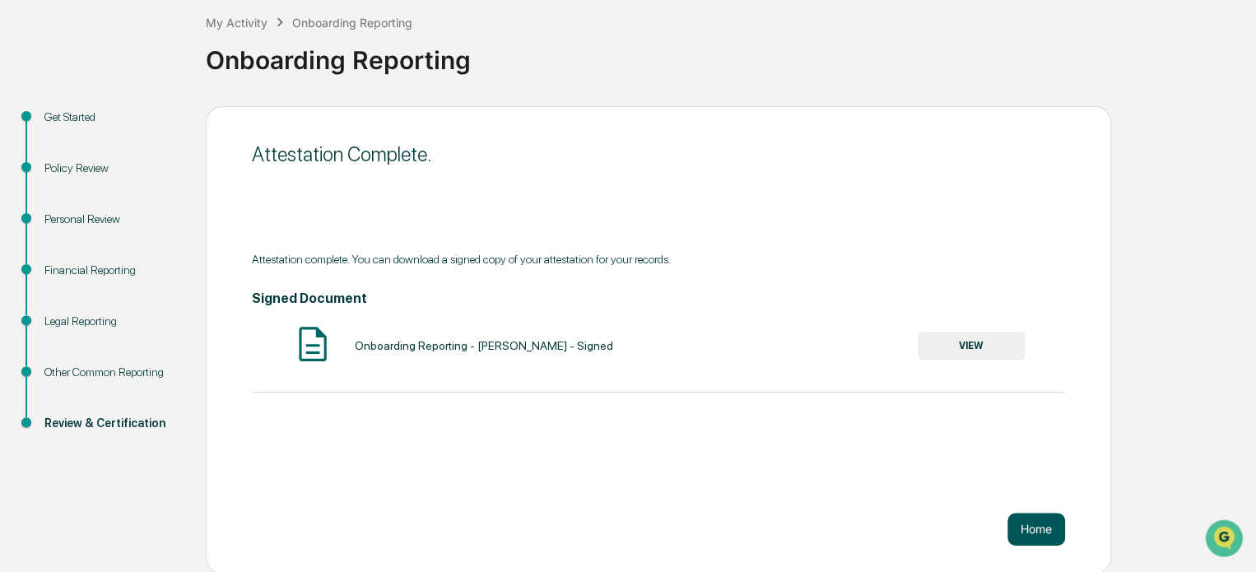
click at [845, 541] on button "Home" at bounding box center [1036, 529] width 58 height 33
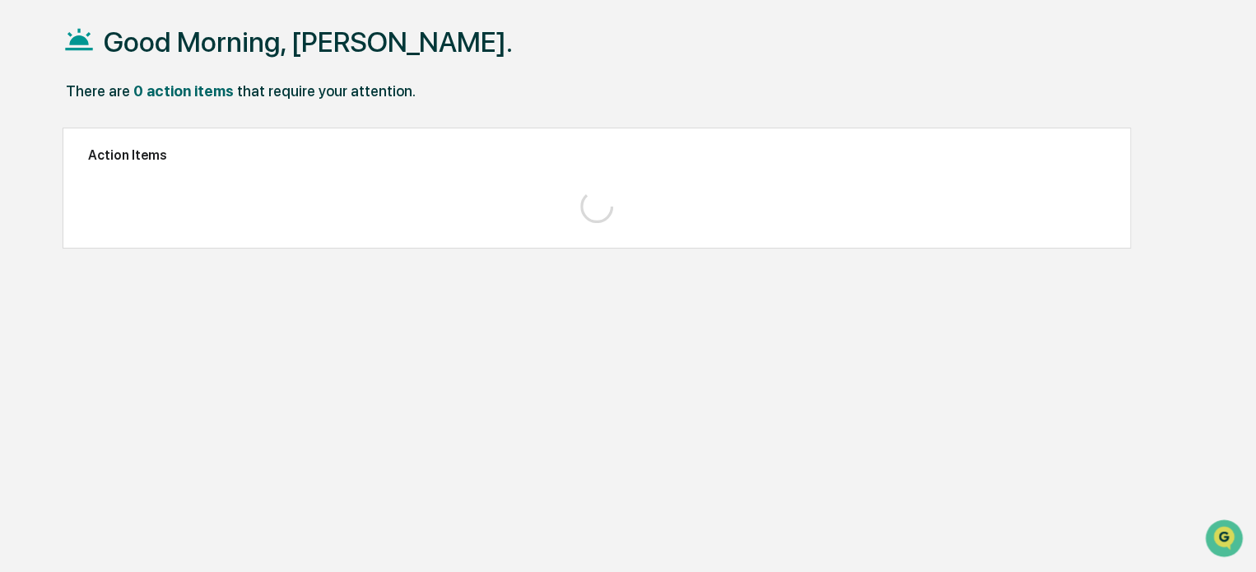
scroll to position [78, 0]
